Goal: Use online tool/utility: Use online tool/utility

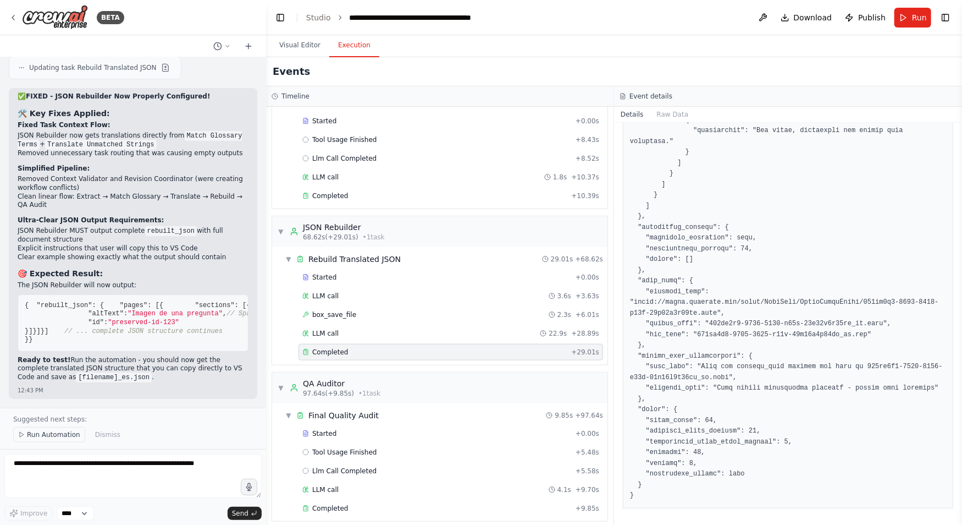
click at [57, 432] on span "Run Automation" at bounding box center [53, 434] width 53 height 9
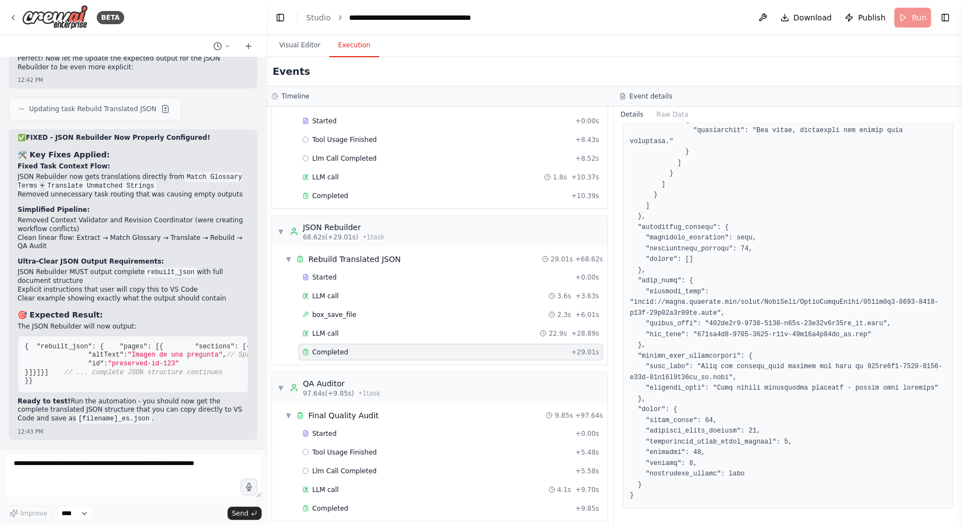
scroll to position [61055, 0]
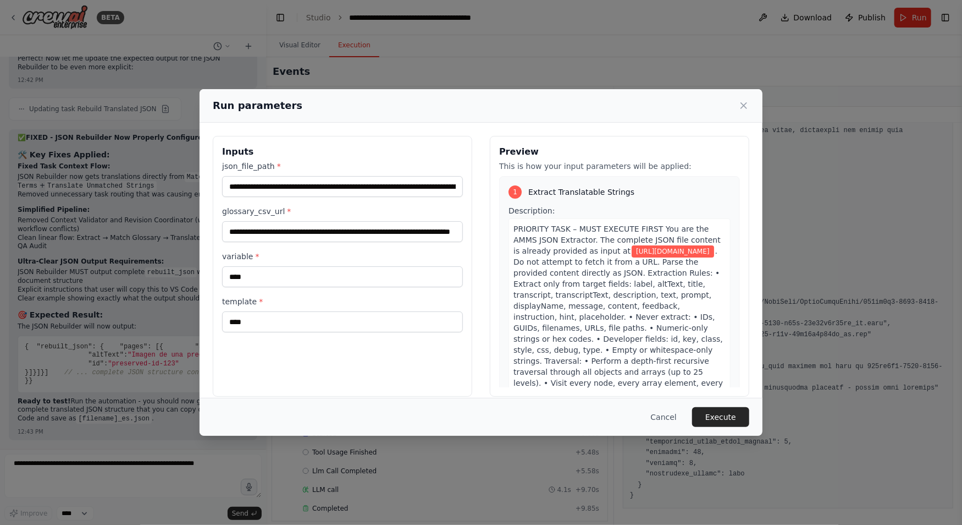
click at [730, 420] on button "Execute" at bounding box center [720, 417] width 57 height 20
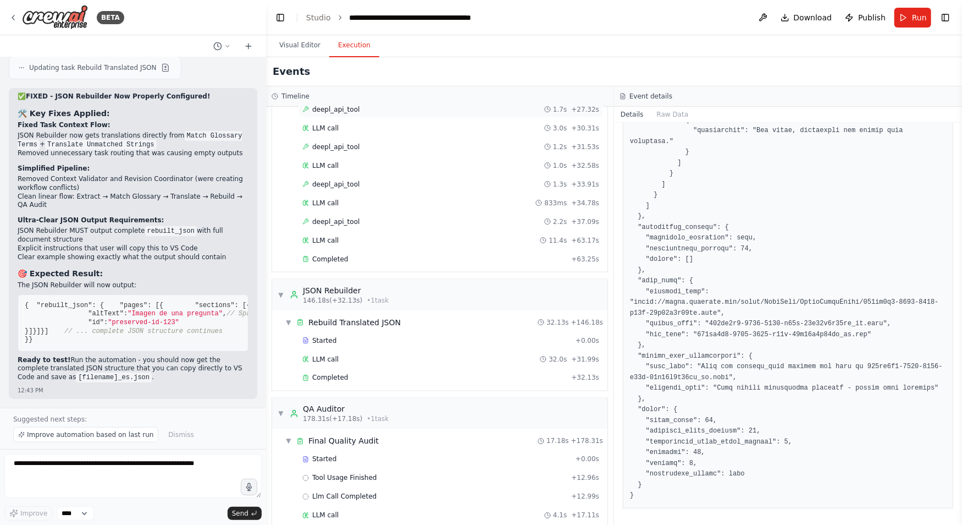
scroll to position [958, 0]
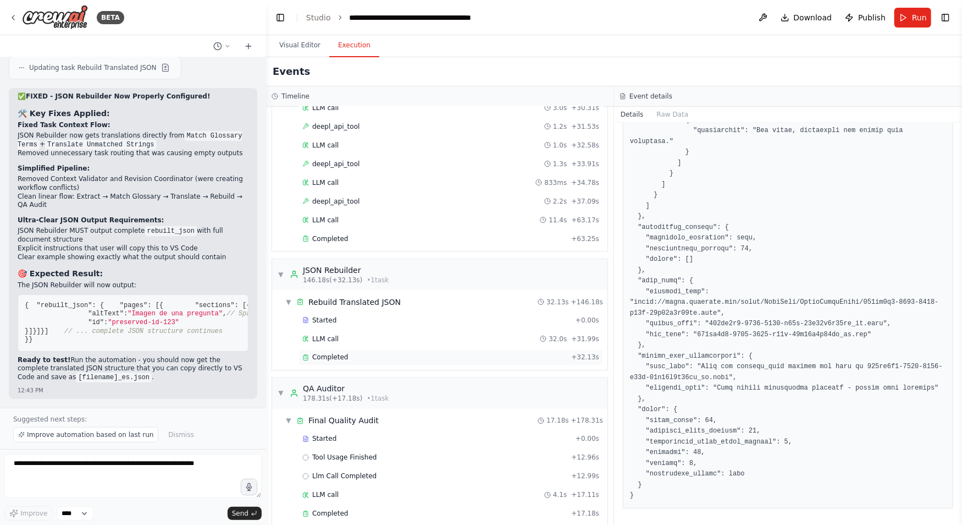
click at [345, 350] on div "Completed + 32.13s" at bounding box center [451, 357] width 305 height 16
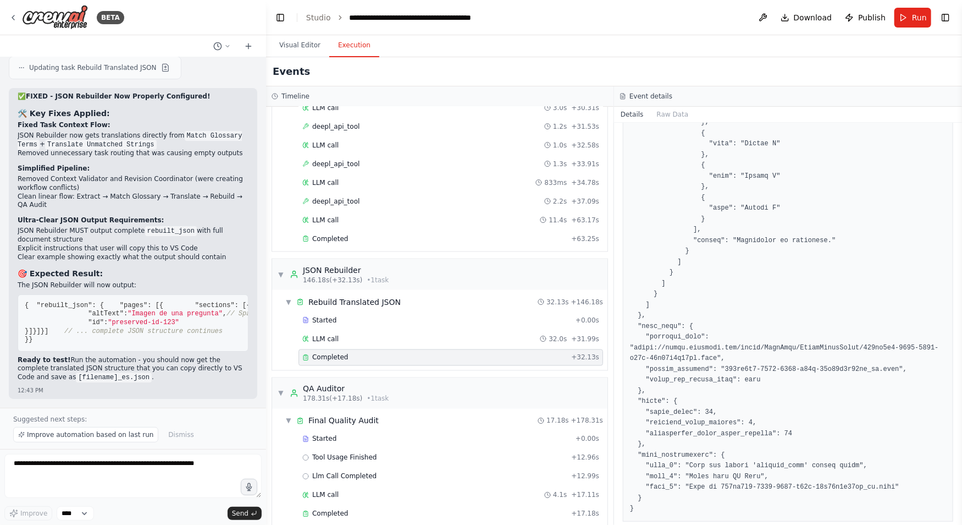
scroll to position [1093, 0]
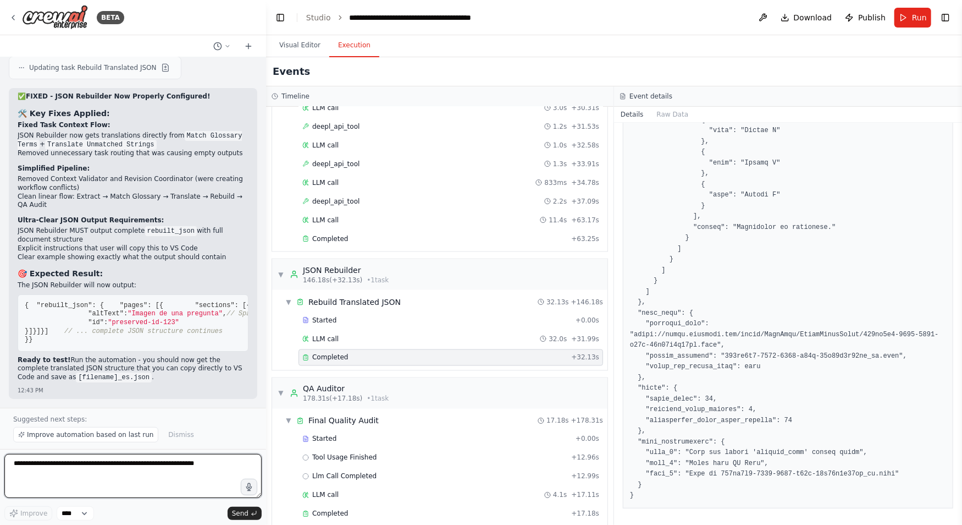
click at [166, 472] on textarea at bounding box center [132, 476] width 257 height 44
click at [156, 462] on textarea at bounding box center [132, 476] width 257 height 44
click at [160, 473] on textarea at bounding box center [132, 476] width 257 height 44
type textarea "**********"
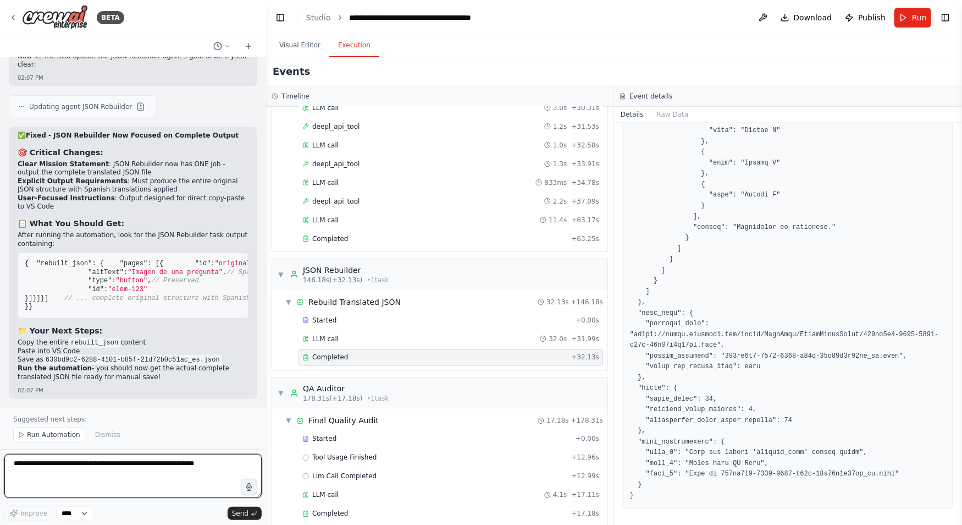
scroll to position [61773, 0]
click at [54, 434] on span "Run Automation" at bounding box center [53, 434] width 53 height 9
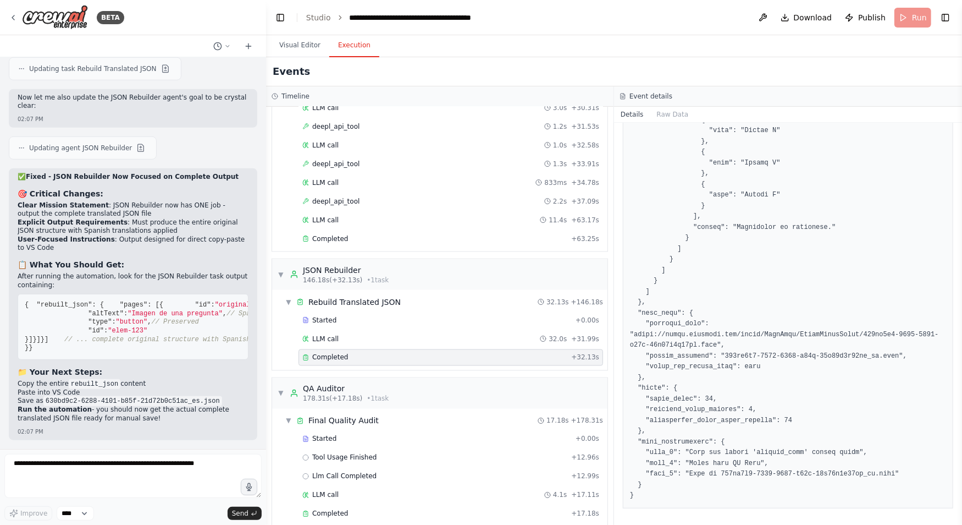
scroll to position [61732, 0]
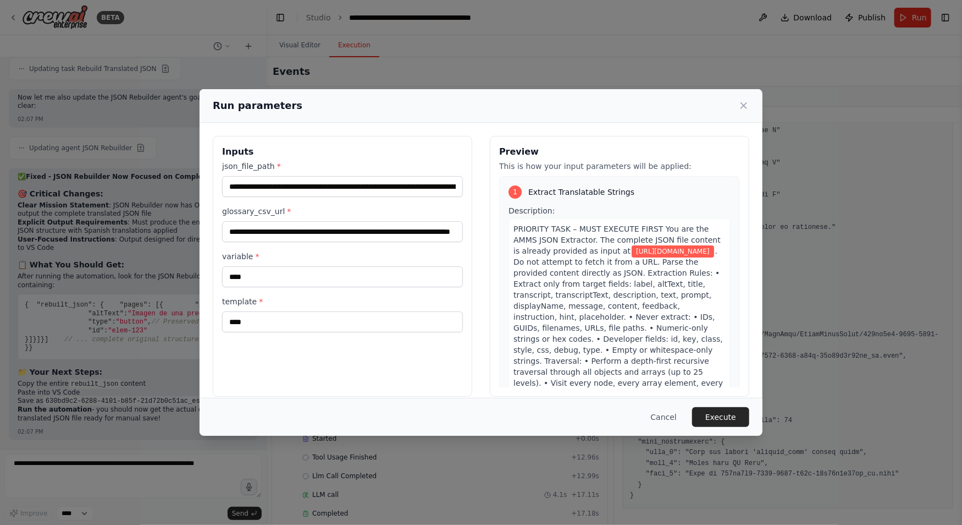
click at [724, 417] on button "Execute" at bounding box center [720, 417] width 57 height 20
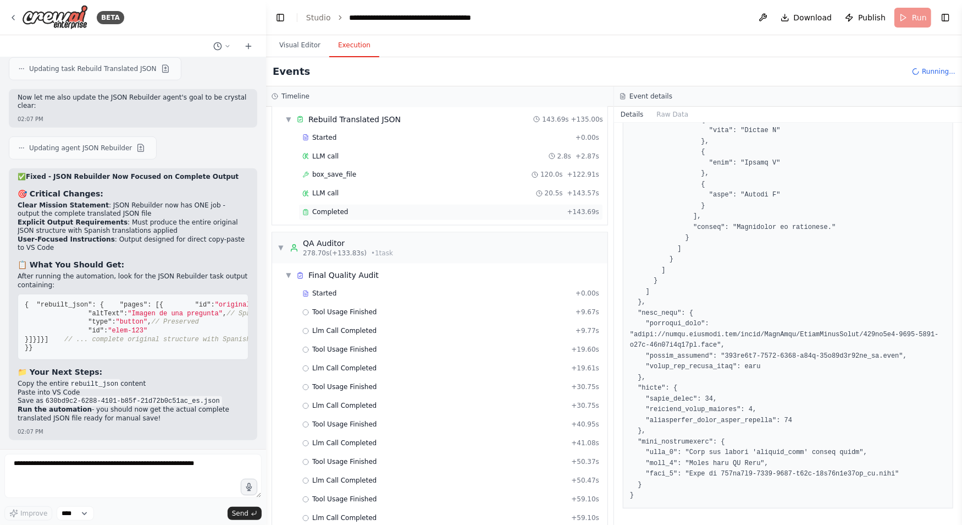
scroll to position [1066, 0]
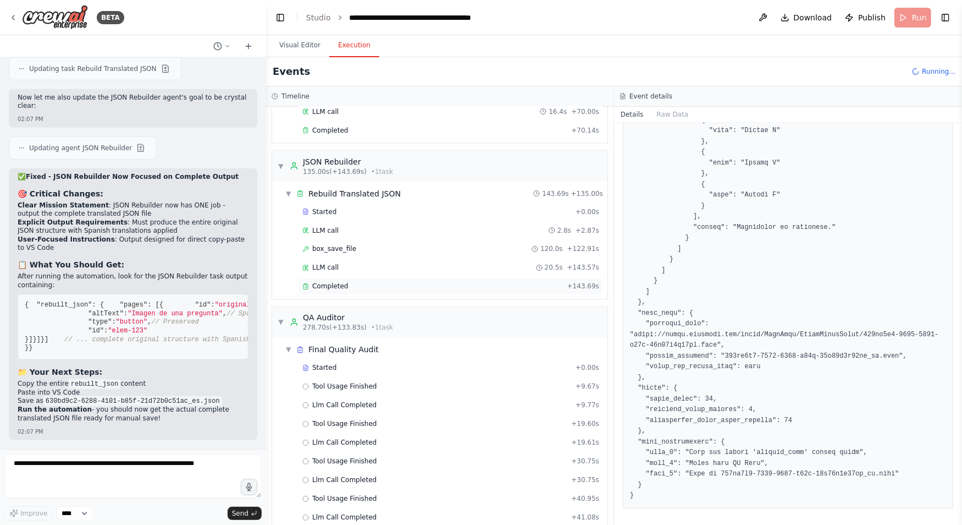
click at [337, 282] on span "Completed" at bounding box center [330, 286] width 36 height 9
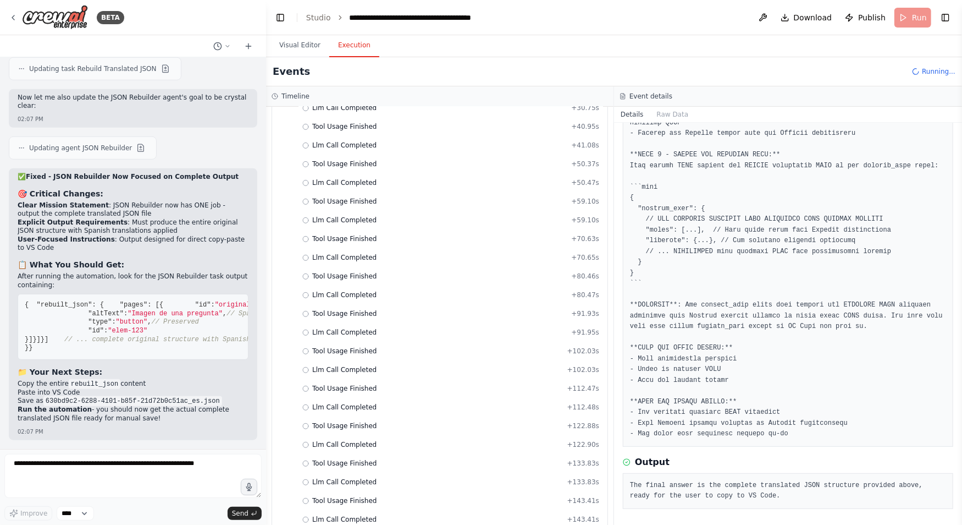
scroll to position [0, 0]
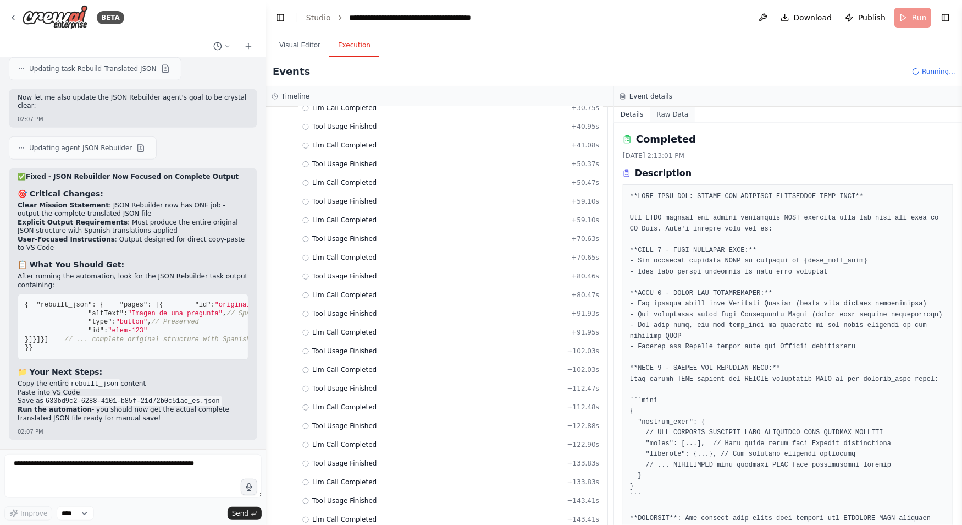
click at [669, 111] on button "Raw Data" at bounding box center [673, 114] width 45 height 15
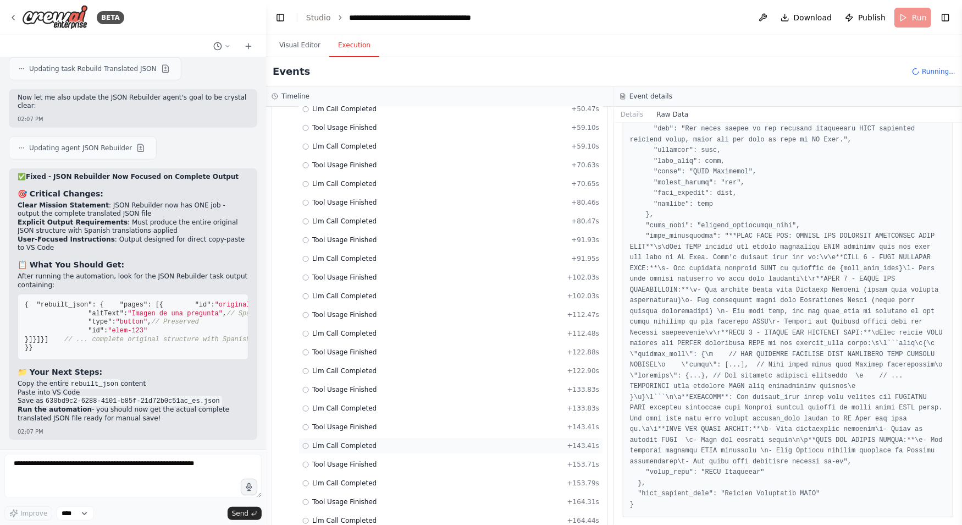
scroll to position [1549, 0]
click at [370, 498] on span "Tool Usage Finished" at bounding box center [344, 502] width 65 height 9
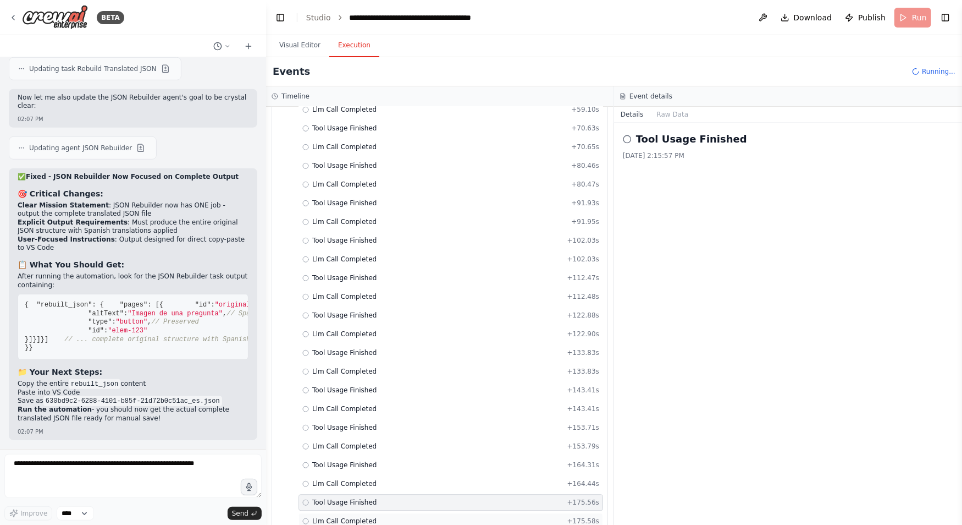
click at [362, 516] on span "Llm Call Completed" at bounding box center [344, 520] width 64 height 9
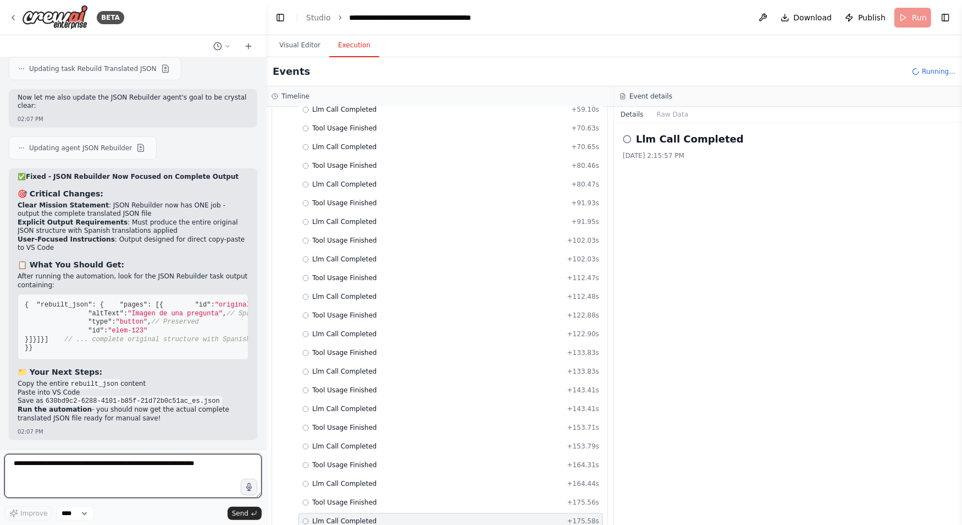
click at [167, 463] on textarea at bounding box center [132, 476] width 257 height 44
click at [286, 47] on button "Visual Editor" at bounding box center [300, 45] width 59 height 23
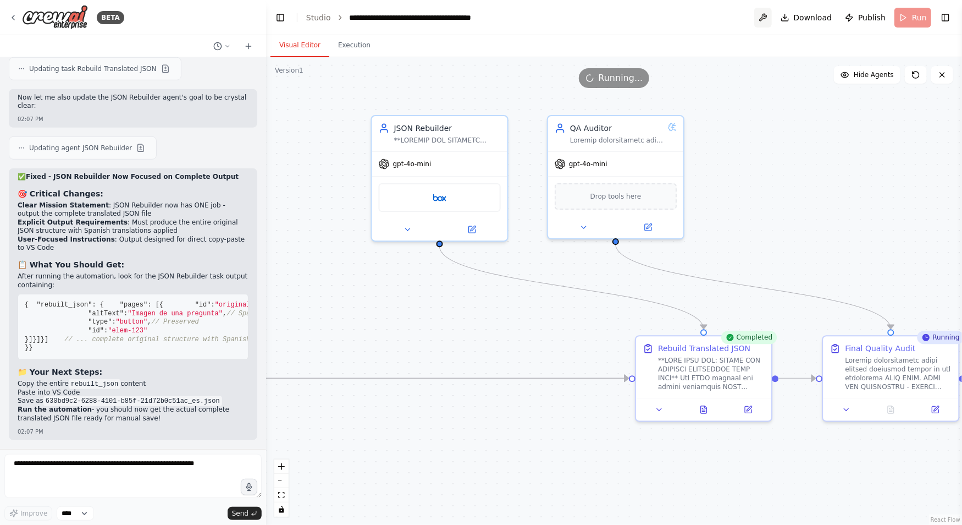
click at [763, 15] on button at bounding box center [764, 18] width 18 height 20
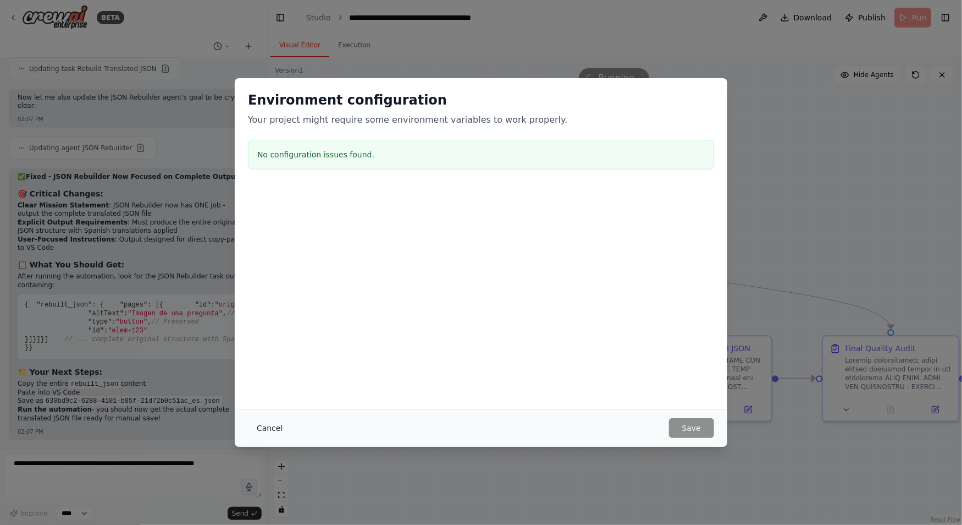
click at [261, 429] on button "Cancel" at bounding box center [269, 428] width 43 height 20
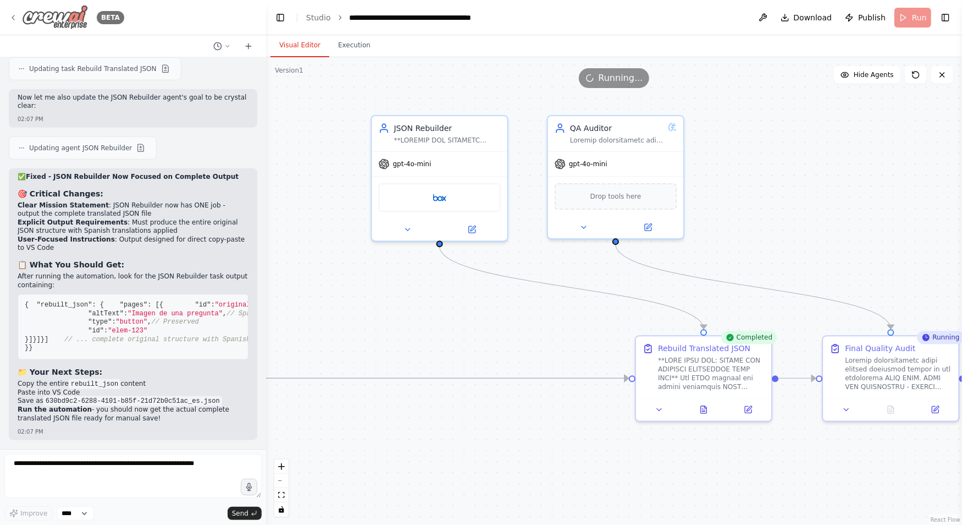
click at [11, 18] on icon at bounding box center [13, 17] width 9 height 9
